Goal: Communication & Community: Answer question/provide support

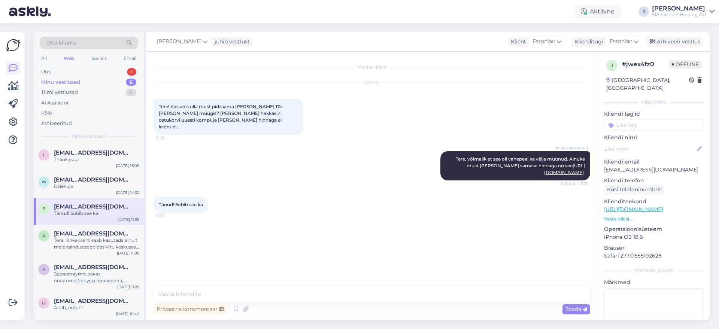
click at [104, 66] on div "Otsi kliente All Web Socials Email Uus 1 Minu vestlused 6 Tiimi vestlused 0 AI …" at bounding box center [89, 88] width 110 height 112
click at [104, 67] on div "Uus 1" at bounding box center [89, 72] width 98 height 10
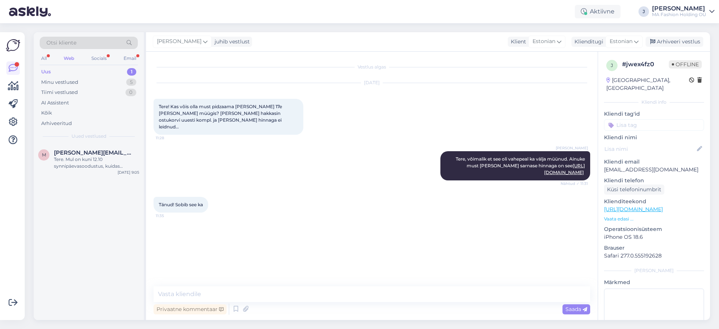
click at [115, 139] on div "Uued vestlused" at bounding box center [89, 136] width 98 height 7
click at [116, 149] on div "M [PERSON_NAME][EMAIL_ADDRESS][DOMAIN_NAME] Tere. Mul on kuni 12.10 synnipäevas…" at bounding box center [89, 161] width 110 height 34
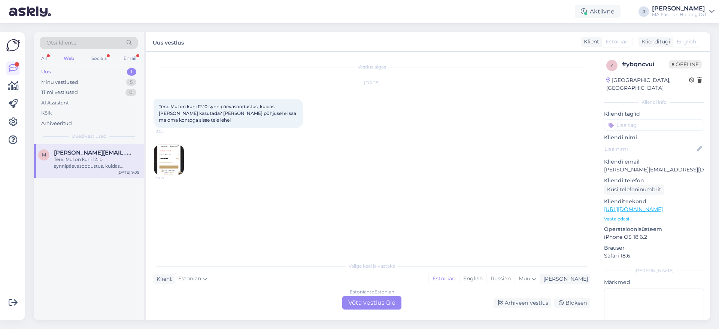
click at [109, 58] on div "All Web Socials Email" at bounding box center [89, 60] width 98 height 12
click at [103, 56] on div "Socials" at bounding box center [99, 59] width 18 height 10
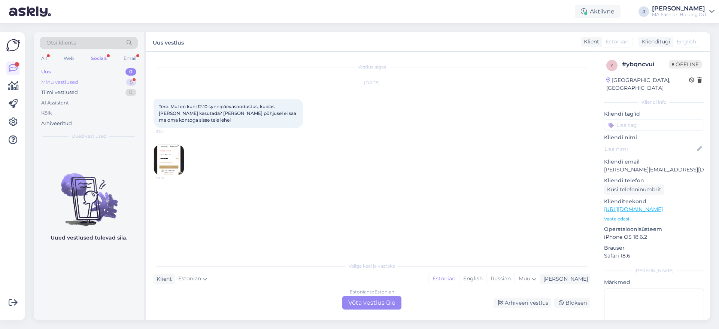
click at [100, 79] on div "Minu vestlused 5" at bounding box center [89, 82] width 98 height 10
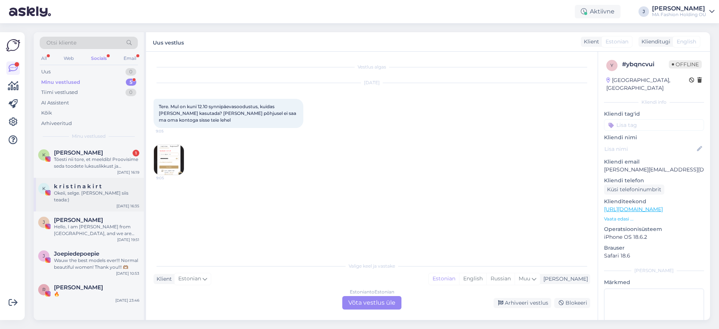
click at [118, 183] on div "k r i s t i n a k i r t" at bounding box center [96, 186] width 85 height 7
click at [118, 167] on div "Tõesti nii tore, et meeldib! Proovisime seda toodete luksuslikkust ja unikaalsu…" at bounding box center [96, 162] width 85 height 13
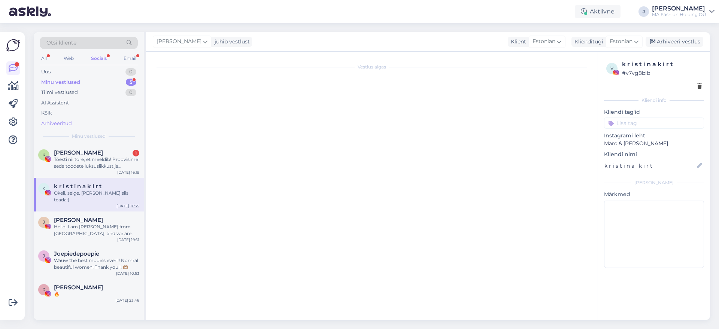
scroll to position [5, 0]
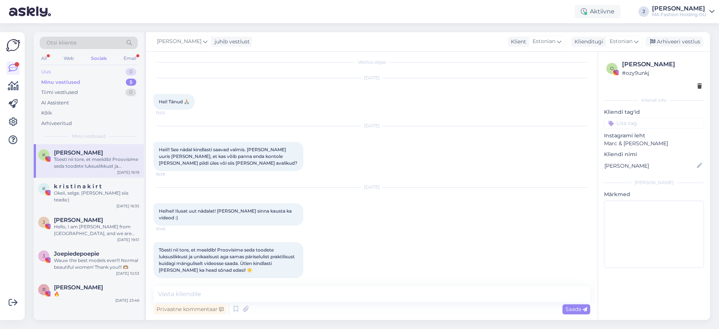
click at [135, 70] on div "0" at bounding box center [130, 71] width 11 height 7
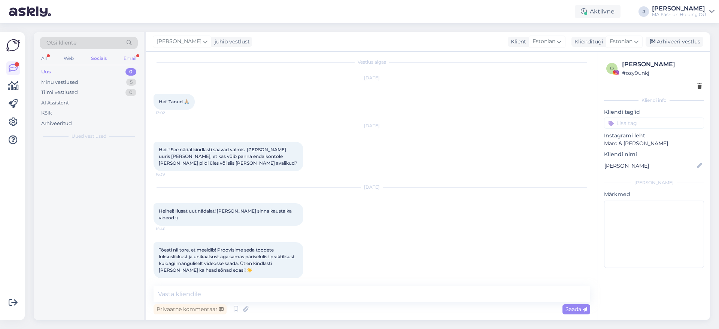
click at [137, 56] on div "Email" at bounding box center [130, 59] width 16 height 10
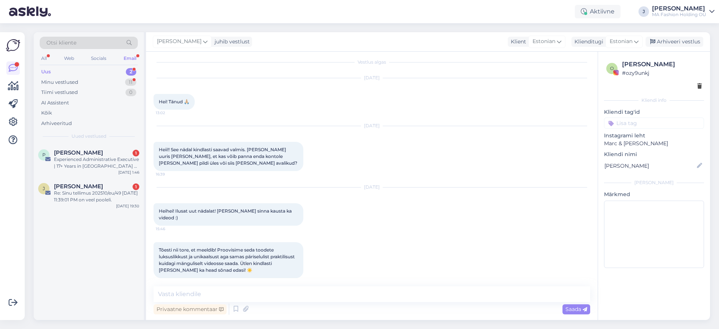
click at [106, 141] on div "Otsi kliente All Web Socials Email Uus 2 Minu vestlused 11 Tiimi vestlused 0 AI…" at bounding box center [89, 88] width 110 height 112
click at [109, 149] on div "P [PERSON_NAME] 1 Experienced Administrative Executive | 17+ Years in [GEOGRAPH…" at bounding box center [89, 161] width 110 height 34
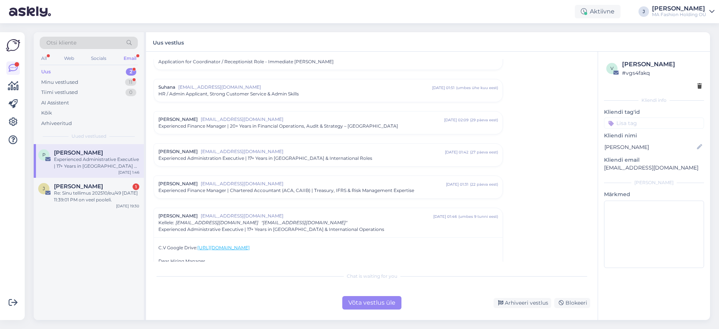
click at [384, 299] on div "Võta vestlus üle" at bounding box center [371, 302] width 59 height 13
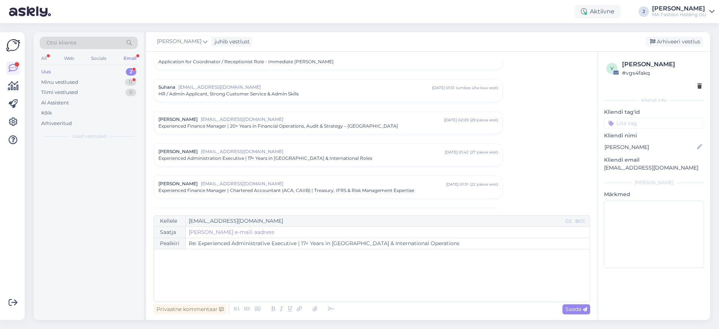
scroll to position [728, 0]
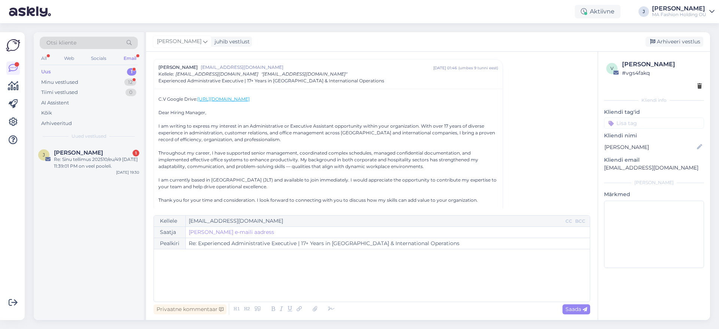
click at [102, 180] on div "[PERSON_NAME] 1 Re: Sinu tellimus 202510/eu/49 [DATE] 11:39:01 PM on veel poole…" at bounding box center [89, 232] width 110 height 176
click at [101, 173] on div "[PERSON_NAME] 1 Re: Sinu tellimus 202510/eu/49 [DATE] 11:39:01 PM on veel poole…" at bounding box center [89, 161] width 110 height 34
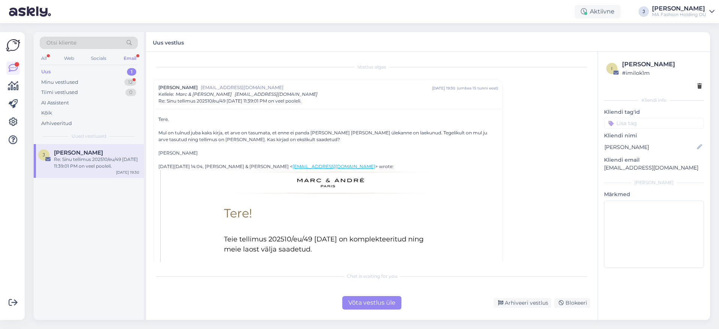
click at [355, 290] on div "Chat is waiting for you Võta vestlus üle Arhiveeri vestlus Blokeeri" at bounding box center [371, 288] width 436 height 41
click at [358, 298] on div "Võta vestlus üle" at bounding box center [371, 302] width 59 height 13
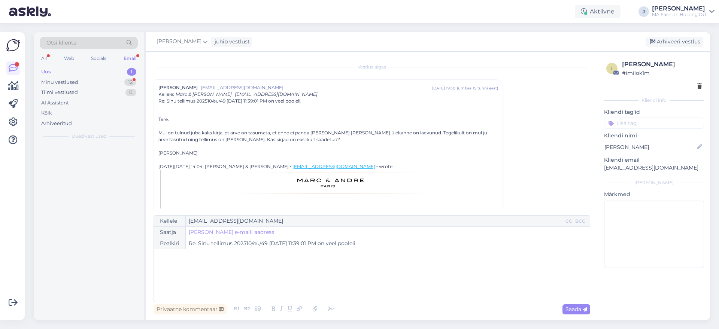
scroll to position [20, 0]
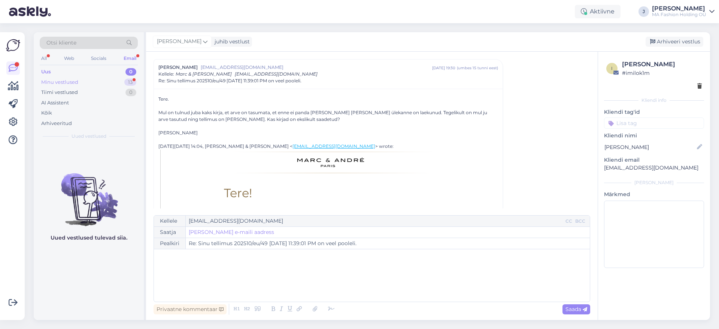
click at [99, 86] on div "Minu vestlused 13" at bounding box center [89, 82] width 98 height 10
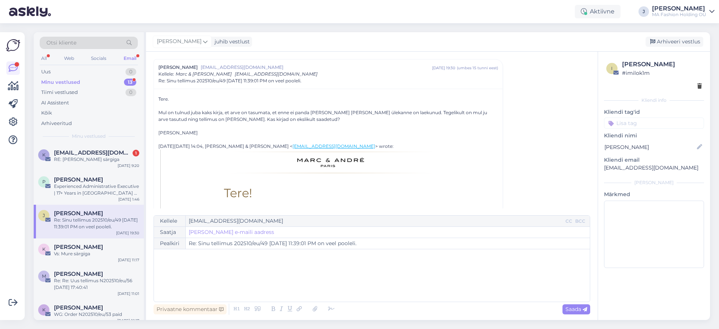
click at [95, 82] on div "Minu vestlused 13" at bounding box center [89, 82] width 98 height 10
drag, startPoint x: 101, startPoint y: 129, endPoint x: 103, endPoint y: 135, distance: 6.6
click at [103, 134] on div "Otsi kliente All Web Socials Email Uus 0 Minu vestlused 13 Tiimi vestlused 0 AI…" at bounding box center [89, 88] width 110 height 112
click at [104, 145] on div "k [EMAIL_ADDRESS][DOMAIN_NAME] 1 RE: [PERSON_NAME] särgiga [DATE] 9:20" at bounding box center [89, 157] width 110 height 27
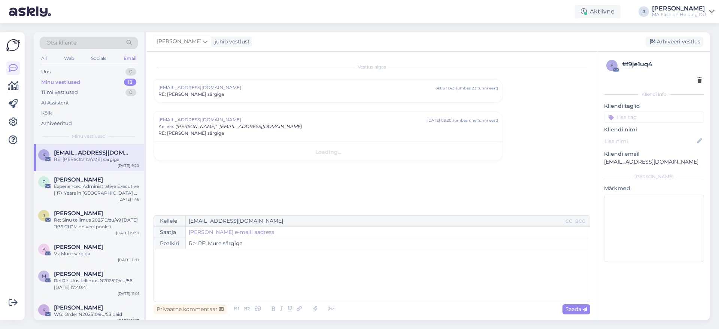
scroll to position [0, 0]
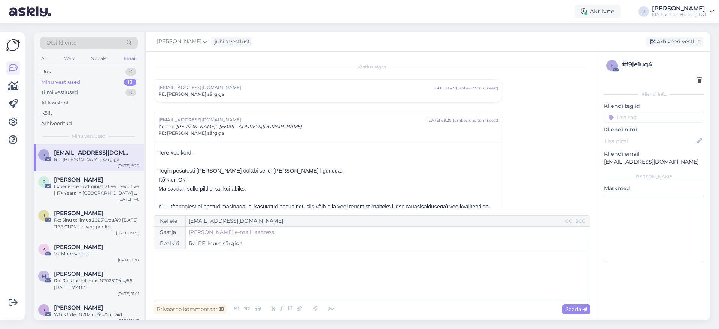
click at [67, 65] on div "All Web Socials Email" at bounding box center [89, 60] width 98 height 12
click at [66, 58] on div "Web" at bounding box center [68, 59] width 13 height 10
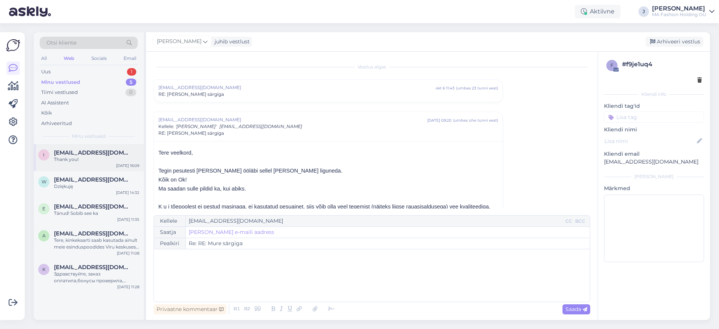
click at [109, 162] on div "Thank you!" at bounding box center [96, 159] width 85 height 7
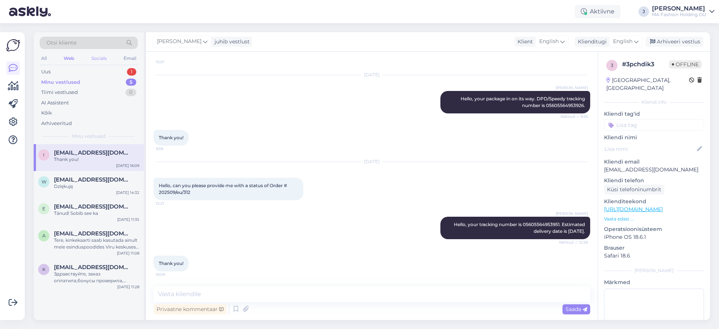
click at [102, 58] on div "Socials" at bounding box center [99, 59] width 18 height 10
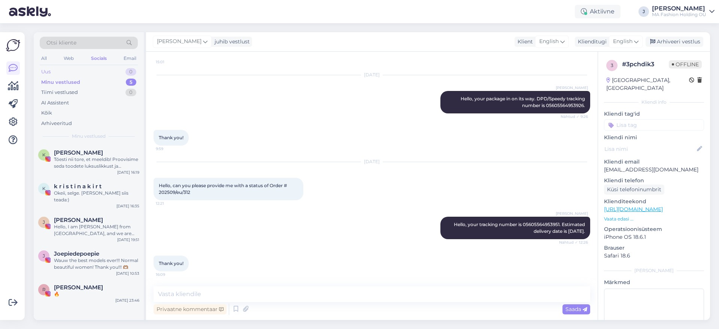
click at [103, 70] on div "Uus 0" at bounding box center [89, 72] width 98 height 10
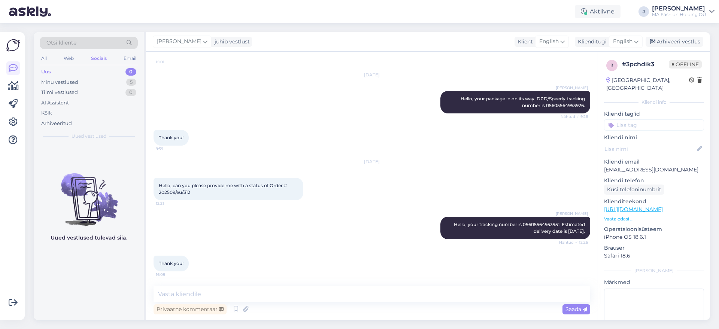
click at [97, 64] on div "All Web Socials Email" at bounding box center [89, 60] width 98 height 12
click at [98, 74] on div "Uus 0" at bounding box center [89, 72] width 98 height 10
click at [103, 160] on img at bounding box center [89, 193] width 110 height 67
click at [72, 59] on div "Web" at bounding box center [68, 59] width 13 height 10
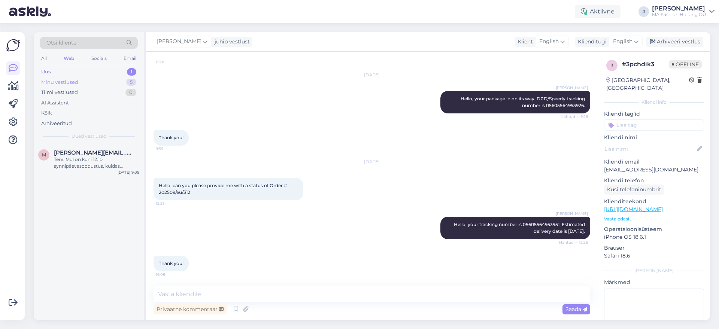
click at [98, 79] on div "Minu vestlused 5" at bounding box center [89, 82] width 98 height 10
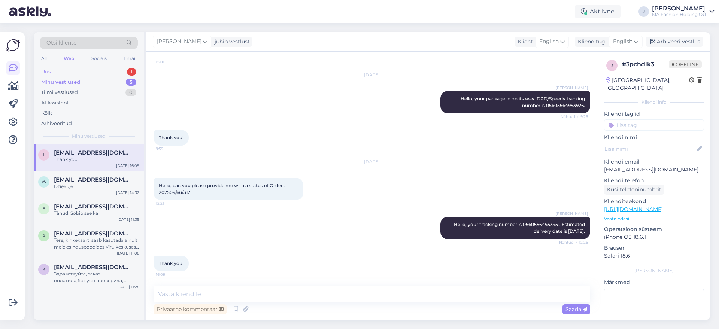
click at [98, 75] on div "Uus 1" at bounding box center [89, 72] width 98 height 10
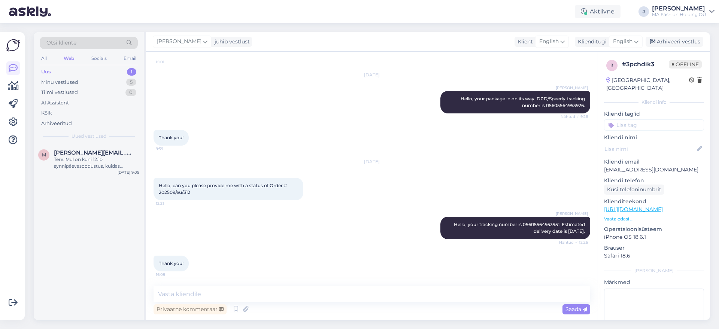
click at [89, 134] on span "Uued vestlused" at bounding box center [88, 136] width 35 height 7
click at [97, 143] on div "Otsi kliente All Web Socials Email Uus 1 Minu vestlused 5 Tiimi vestlused 0 AI …" at bounding box center [89, 88] width 110 height 112
click at [95, 156] on div "Tere. Mul on kuni 12.10 synnipäevasoodustus, kuidas [PERSON_NAME] kasutada? [PE…" at bounding box center [96, 162] width 85 height 13
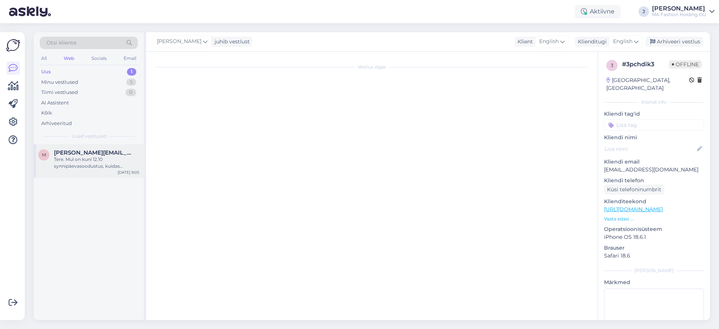
scroll to position [0, 0]
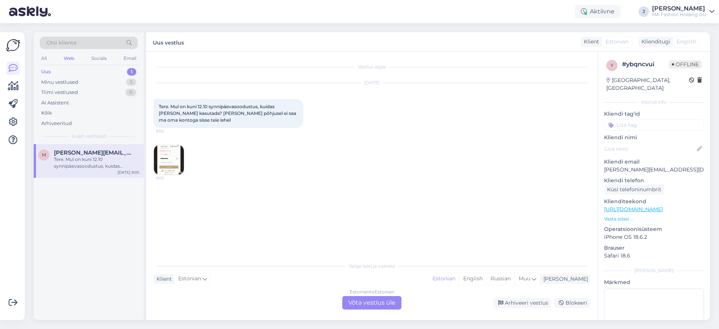
click at [173, 164] on img at bounding box center [169, 160] width 30 height 30
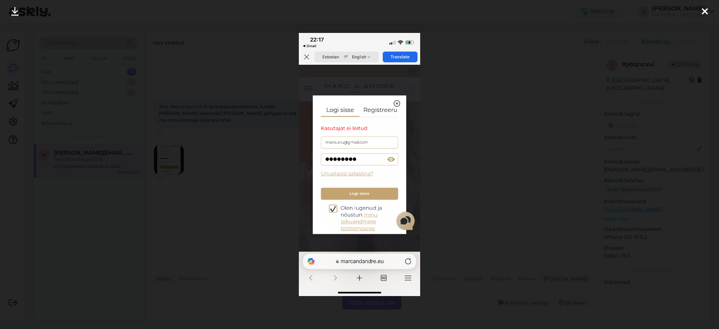
click at [465, 189] on div at bounding box center [359, 164] width 719 height 329
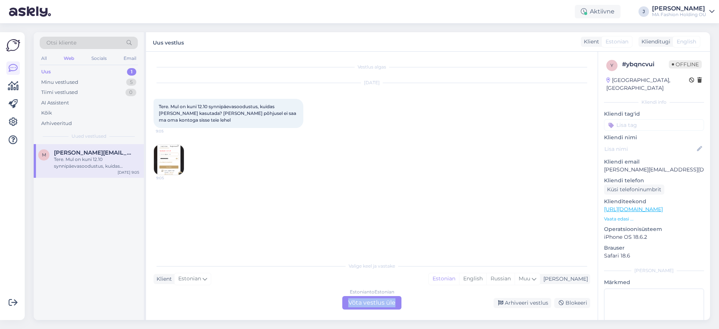
click at [393, 295] on div "Valige [PERSON_NAME] vastake Klient Estonian Mina Estonian English Russian Muu …" at bounding box center [371, 283] width 436 height 51
click at [381, 305] on div "Estonian to Estonian Võta vestlus üle" at bounding box center [371, 302] width 59 height 13
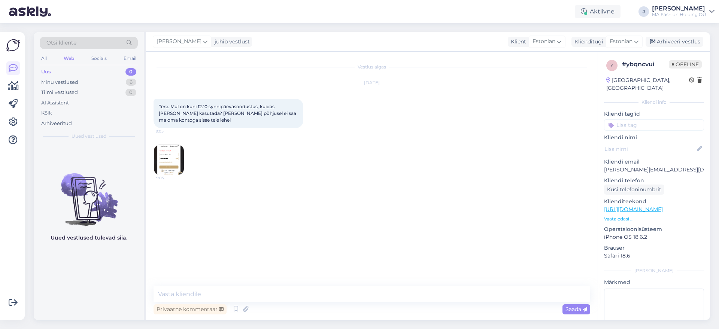
drag, startPoint x: 375, startPoint y: 284, endPoint x: 380, endPoint y: 293, distance: 9.6
click at [375, 285] on div "Vestlus algas [DATE] Tere. Mul on kuni 12.10 synnipäevasoodustus, kuidas [PERSO…" at bounding box center [371, 186] width 451 height 268
click at [380, 293] on textarea at bounding box center [371, 294] width 436 height 16
drag, startPoint x: 256, startPoint y: 294, endPoint x: 259, endPoint y: 305, distance: 11.6
click at [257, 294] on textarea "Tere, edastasin Teie mure meie epoe juhile ning vastan esimesel võimalusel." at bounding box center [371, 294] width 436 height 16
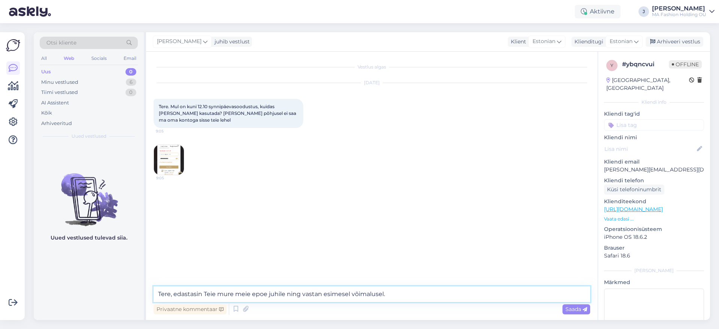
type textarea "Tere, edastasin Teie mure meie e-[PERSON_NAME] juhile ning vastan esimesel võim…"
click at [321, 298] on textarea "Tere, edastasin Teie mure meie e-[PERSON_NAME] juhile ning vastan esimesel võim…" at bounding box center [371, 294] width 436 height 16
click at [451, 292] on textarea "Tere, edastasin Teie mure meie e-[PERSON_NAME] juhile ning vastan esimesel võim…" at bounding box center [371, 294] width 436 height 16
